Goal: Find specific page/section: Find specific page/section

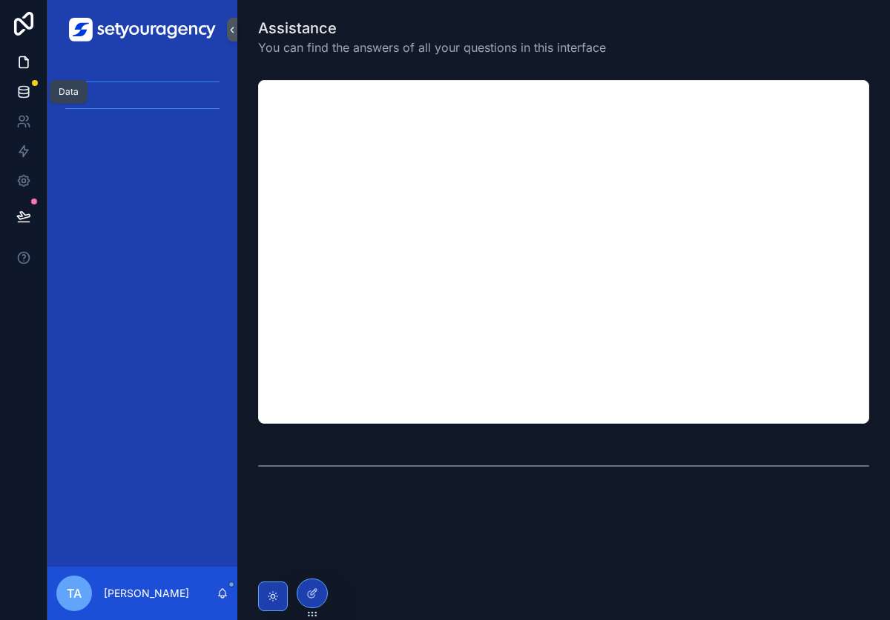
click at [24, 87] on icon at bounding box center [23, 92] width 15 height 15
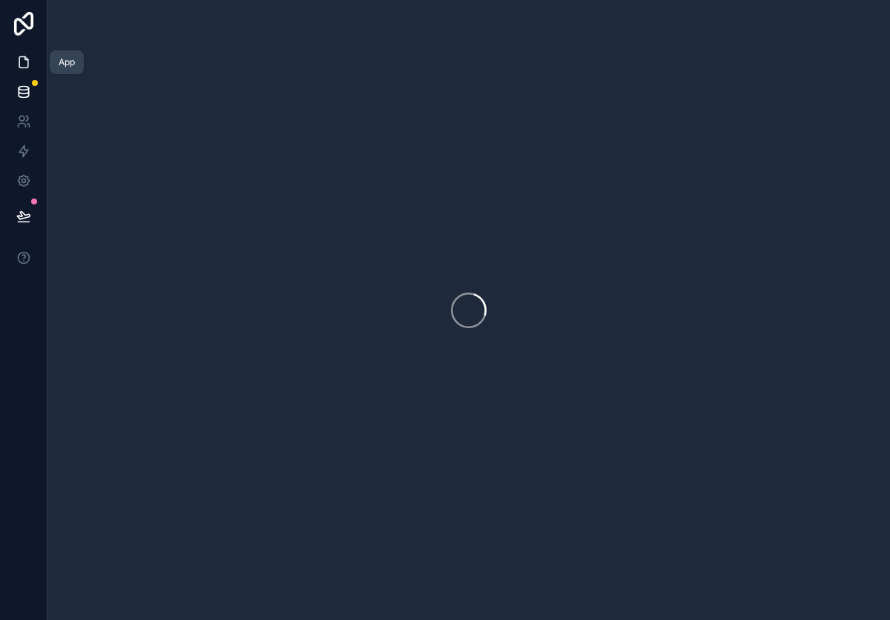
click at [19, 55] on icon at bounding box center [23, 62] width 15 height 15
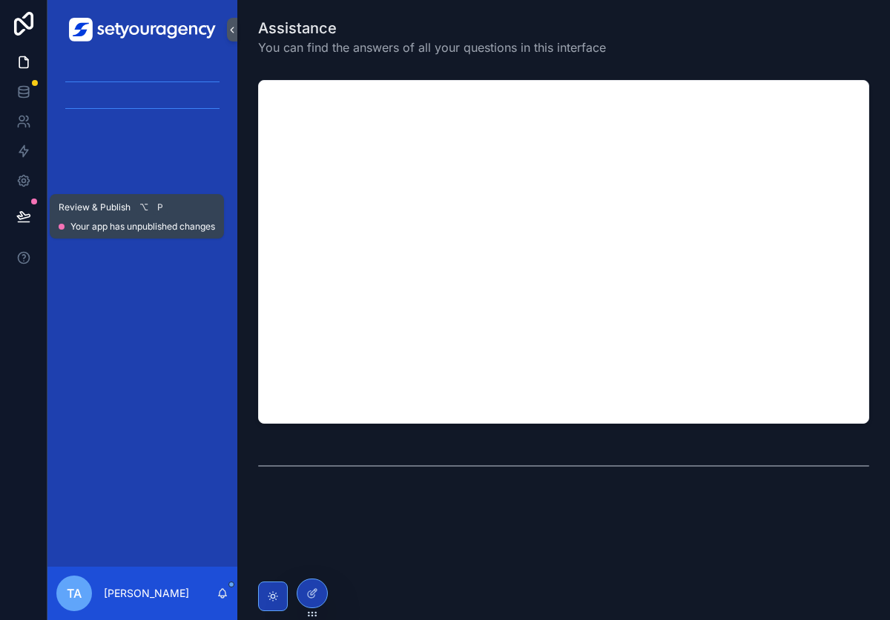
click at [24, 210] on icon at bounding box center [23, 216] width 15 height 15
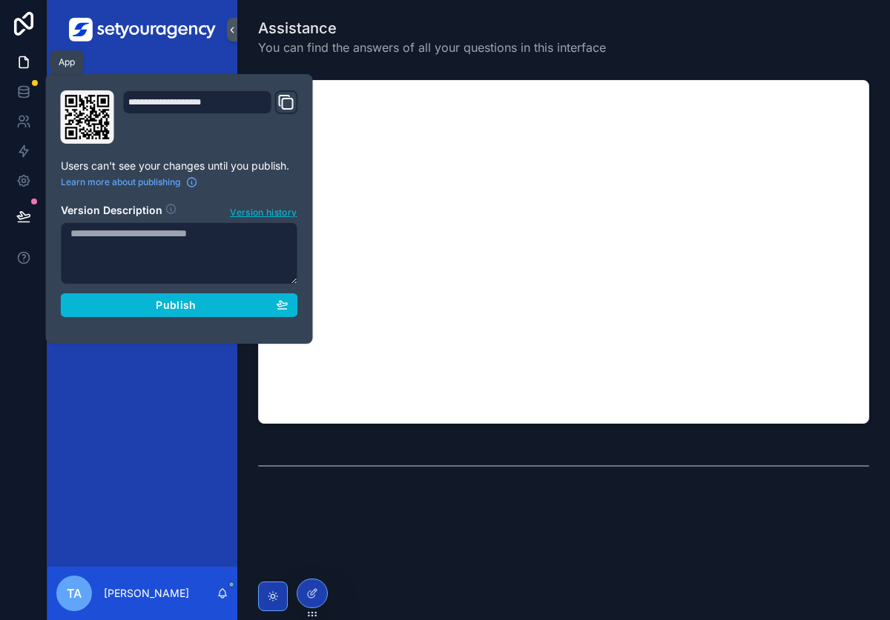
click at [21, 64] on icon at bounding box center [23, 62] width 15 height 15
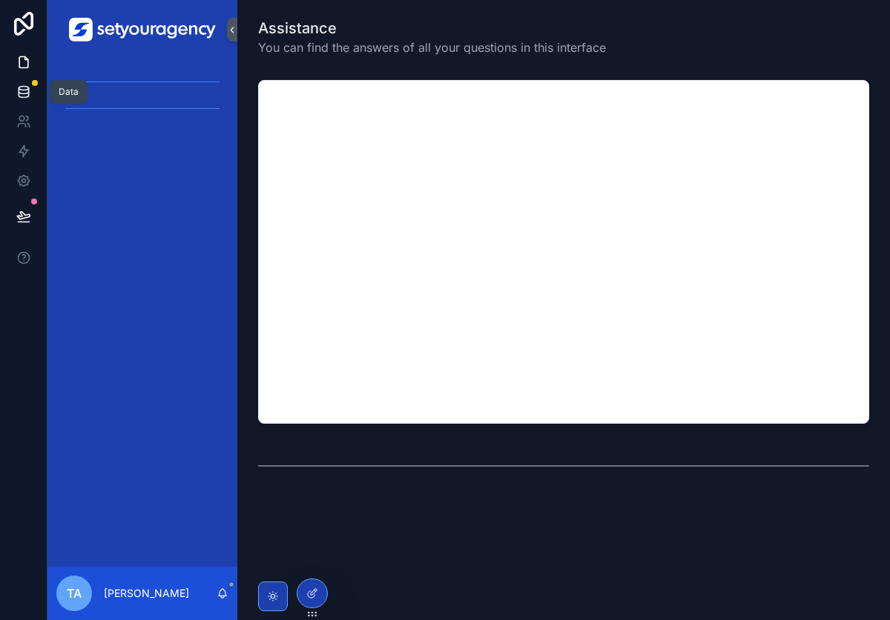
click at [26, 87] on icon at bounding box center [23, 92] width 15 height 15
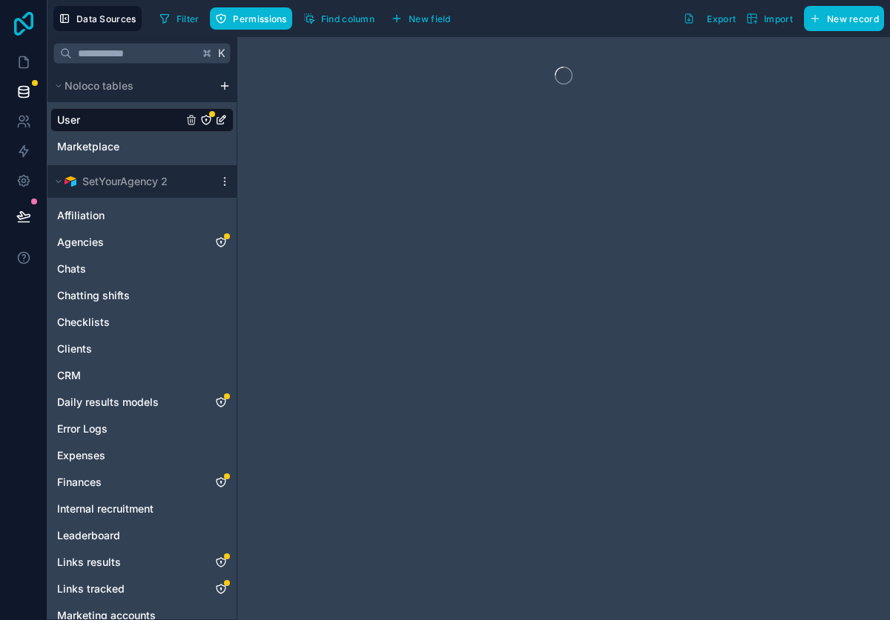
click at [23, 27] on icon at bounding box center [24, 24] width 30 height 24
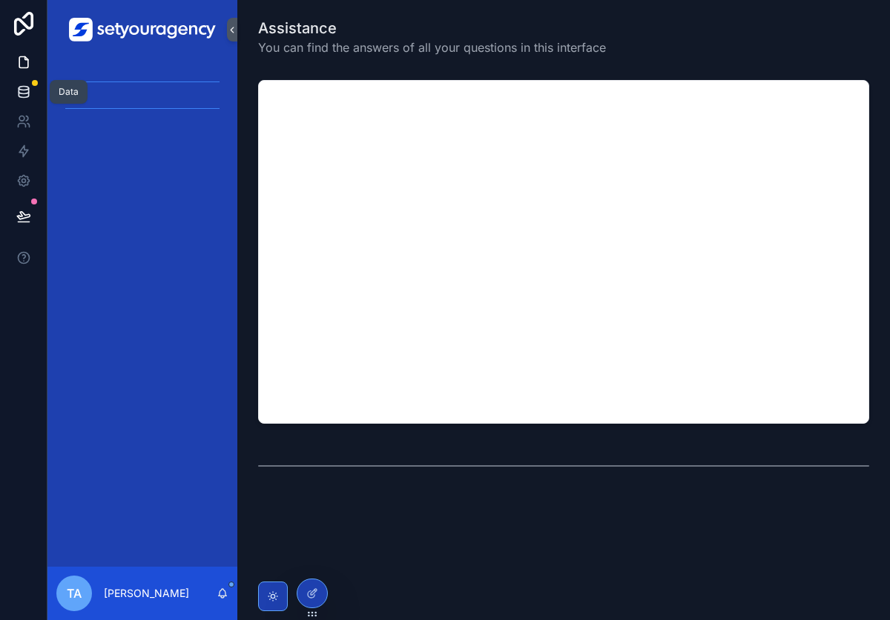
click at [25, 82] on link at bounding box center [23, 92] width 47 height 30
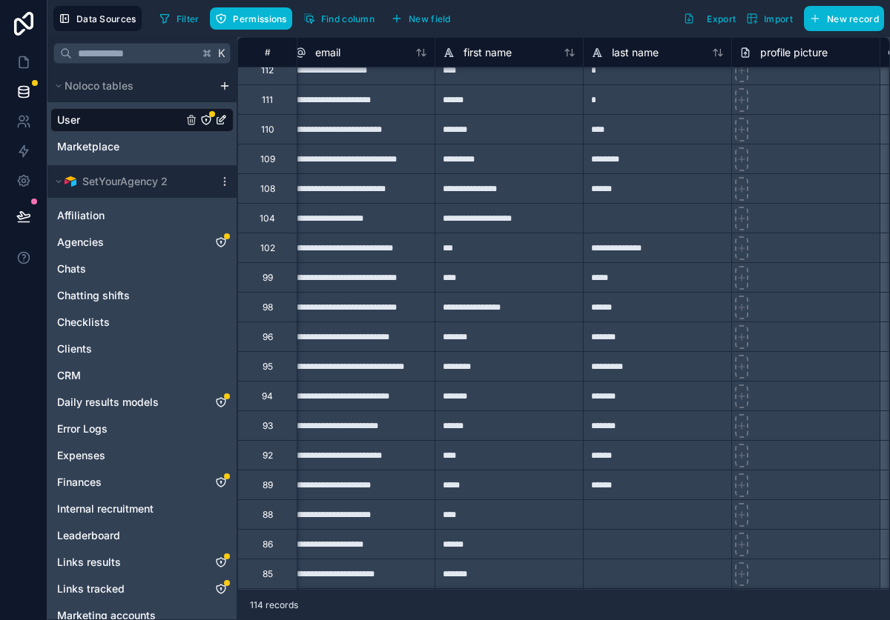
scroll to position [1651, 13]
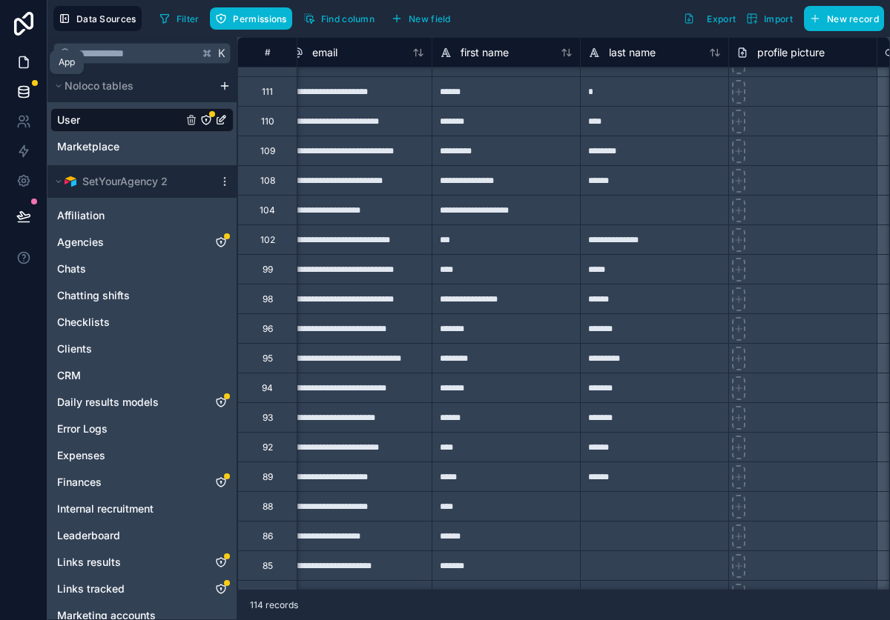
click at [21, 52] on link at bounding box center [23, 62] width 47 height 30
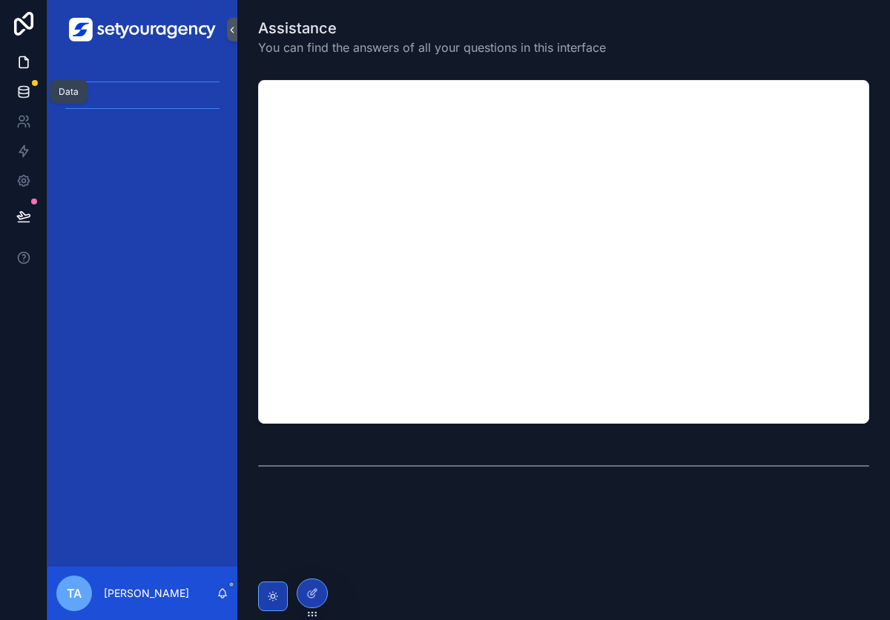
click at [24, 85] on icon at bounding box center [23, 92] width 15 height 15
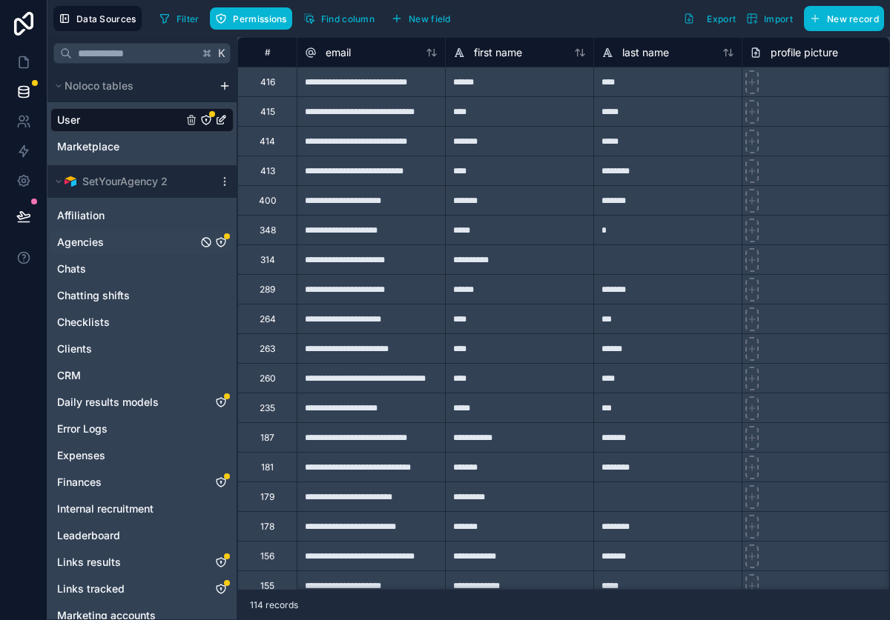
click at [113, 244] on link "Agencies" at bounding box center [127, 242] width 140 height 15
